Goal: Task Accomplishment & Management: Manage account settings

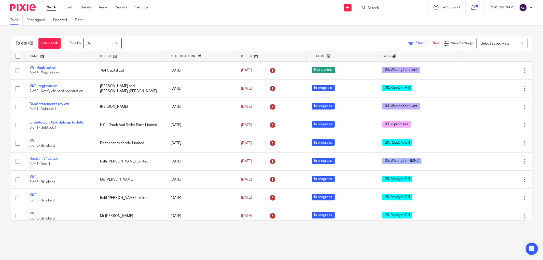
click at [381, 7] on input "Search" at bounding box center [390, 8] width 46 height 5
type input "auriol"
click button "submit" at bounding box center [0, 0] width 0 height 0
click at [385, 18] on link at bounding box center [405, 22] width 79 height 12
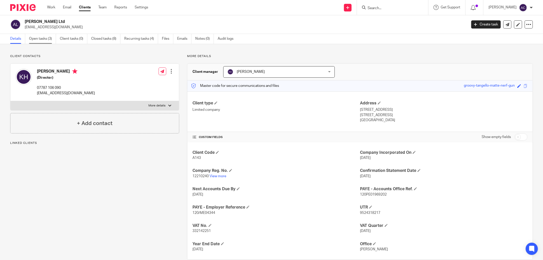
click at [48, 41] on link "Open tasks (3)" at bounding box center [42, 39] width 27 height 10
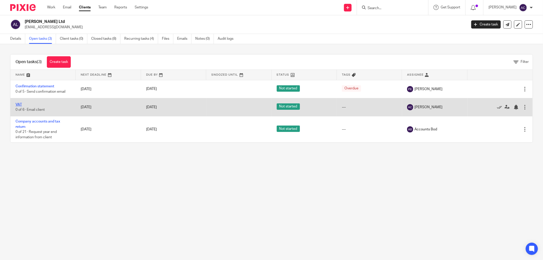
click at [20, 105] on link "VAT" at bounding box center [19, 105] width 6 height 4
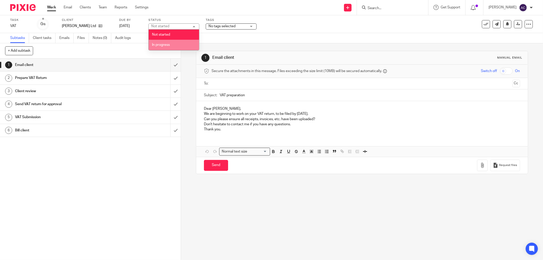
click at [179, 41] on li "In progress" at bounding box center [174, 45] width 50 height 10
click at [228, 25] on span "No tags selected" at bounding box center [221, 26] width 27 height 4
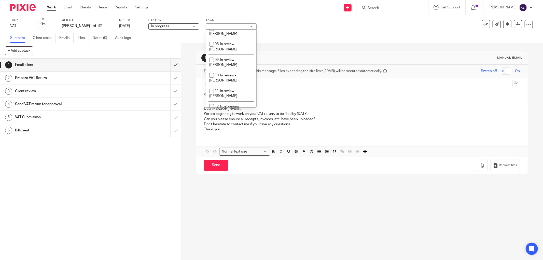
scroll to position [136, 0]
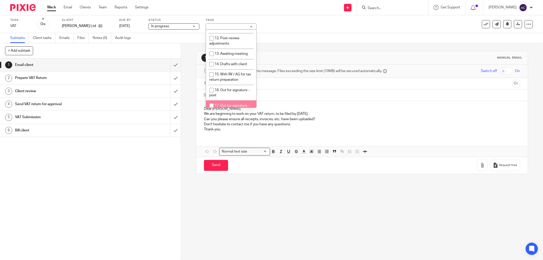
click at [210, 101] on input "checkbox" at bounding box center [212, 106] width 10 height 10
checkbox input "true"
click at [171, 104] on input "submit" at bounding box center [90, 104] width 181 height 13
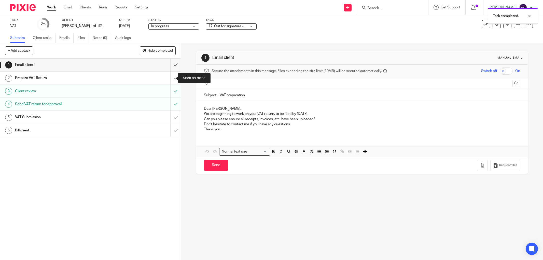
click at [170, 79] on input "submit" at bounding box center [90, 77] width 181 height 13
click at [170, 66] on input "submit" at bounding box center [90, 65] width 181 height 13
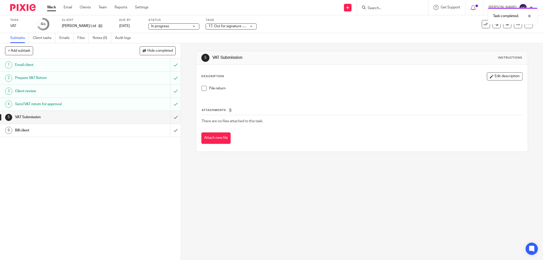
click at [49, 5] on link "Work" at bounding box center [51, 7] width 9 height 5
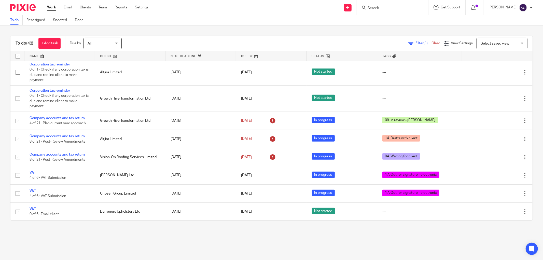
scroll to position [113, 0]
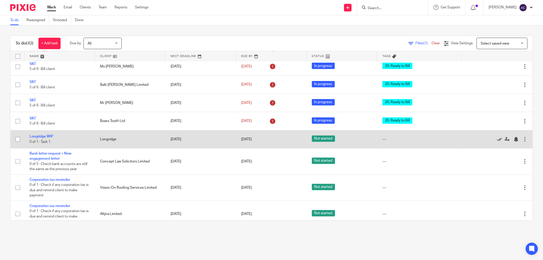
click at [497, 141] on icon at bounding box center [499, 139] width 5 height 5
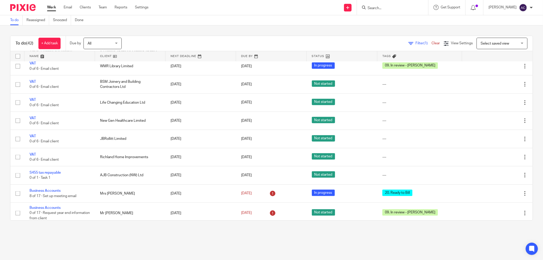
scroll to position [565, 0]
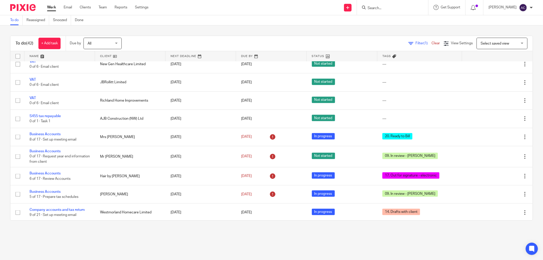
click at [376, 7] on input "Search" at bounding box center [390, 8] width 46 height 5
type input "friends"
click at [390, 20] on link at bounding box center [420, 22] width 109 height 12
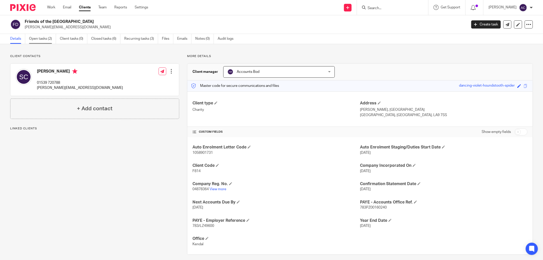
click at [49, 40] on link "Open tasks (2)" at bounding box center [42, 39] width 27 height 10
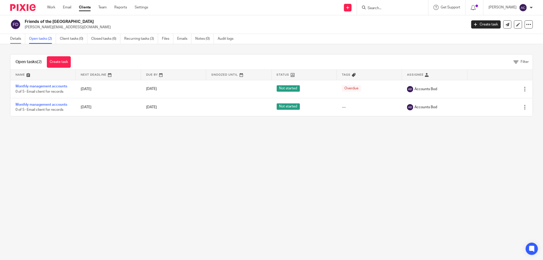
click at [18, 40] on link "Details" at bounding box center [17, 39] width 15 height 10
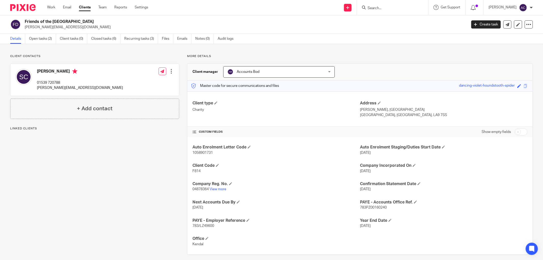
click at [289, 74] on span "Accounts Bod" at bounding box center [270, 71] width 86 height 11
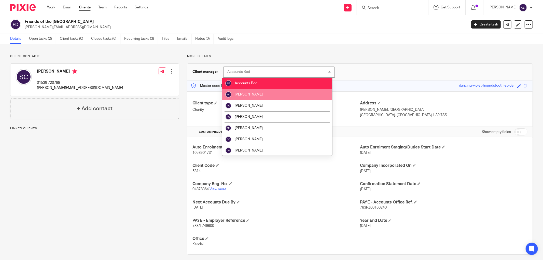
click at [252, 92] on li "[PERSON_NAME]" at bounding box center [277, 94] width 110 height 11
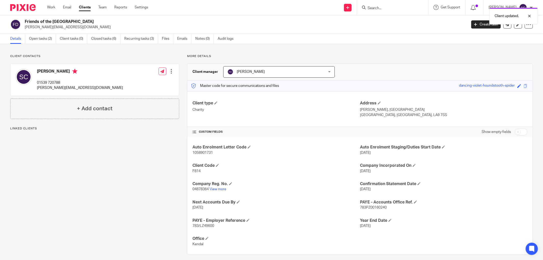
click at [41, 38] on link "Open tasks (2)" at bounding box center [42, 39] width 27 height 10
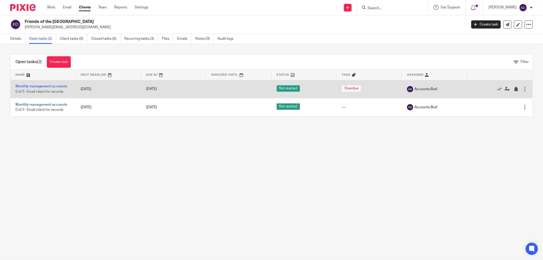
click at [522, 89] on div at bounding box center [524, 88] width 5 height 5
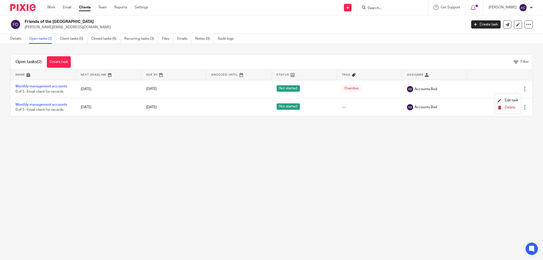
click at [511, 108] on span "Delete" at bounding box center [509, 108] width 11 height 4
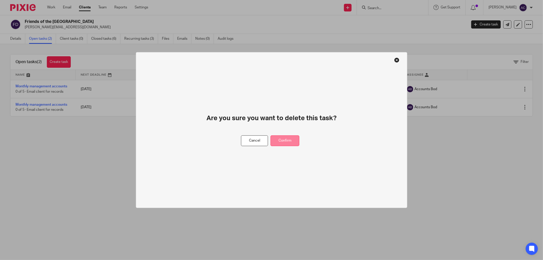
click at [290, 142] on button "Confirm" at bounding box center [284, 140] width 29 height 11
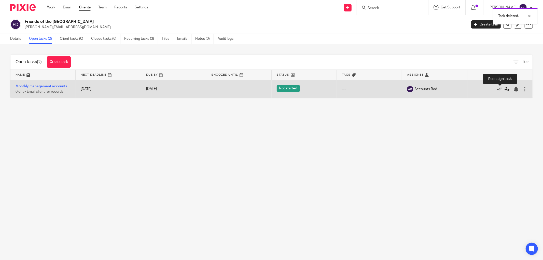
click at [504, 89] on icon at bounding box center [506, 88] width 5 height 5
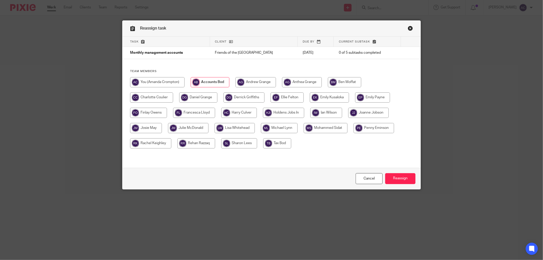
click at [170, 85] on input "radio" at bounding box center [157, 82] width 54 height 10
radio input "true"
click at [403, 179] on input "Reassign" at bounding box center [400, 178] width 30 height 11
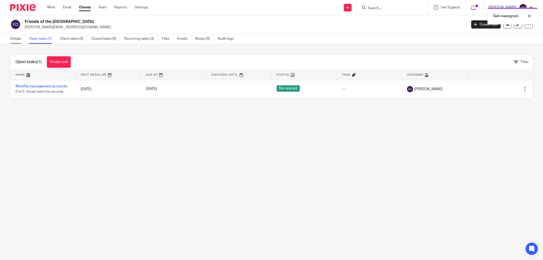
click at [17, 41] on link "Details" at bounding box center [17, 39] width 15 height 10
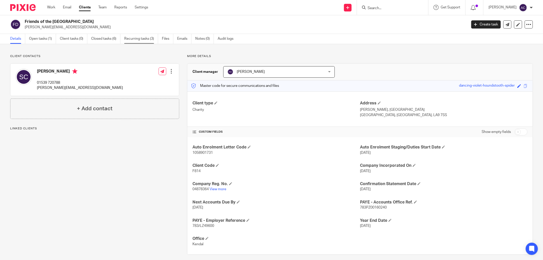
click at [133, 40] on link "Recurring tasks (3)" at bounding box center [141, 39] width 34 height 10
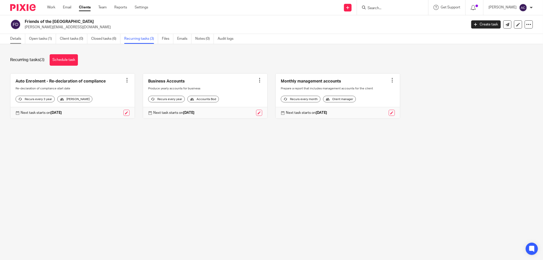
click at [11, 40] on link "Details" at bounding box center [17, 39] width 15 height 10
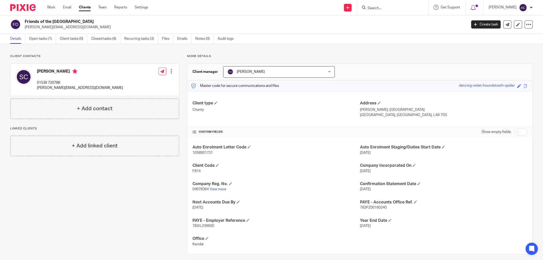
click at [142, 25] on p "stuart-clayton@fld.org.uk" at bounding box center [244, 27] width 439 height 5
click at [44, 40] on link "Open tasks (1)" at bounding box center [42, 39] width 27 height 10
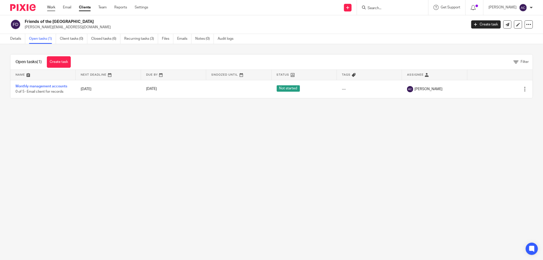
click at [50, 7] on link "Work" at bounding box center [51, 7] width 8 height 5
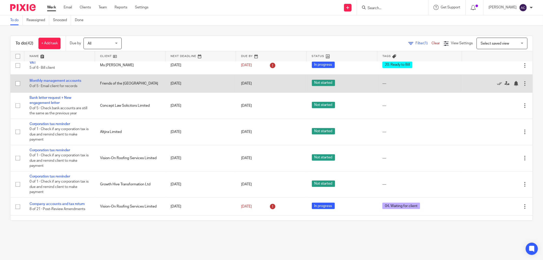
scroll to position [55, 0]
